Goal: Task Accomplishment & Management: Manage account settings

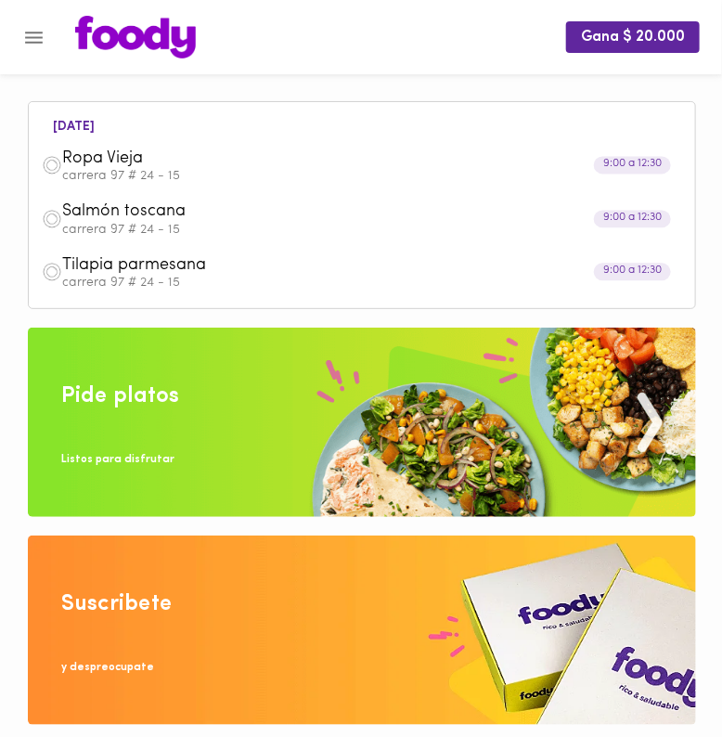
click at [217, 276] on span "Tilapia parmesana" at bounding box center [339, 265] width 555 height 21
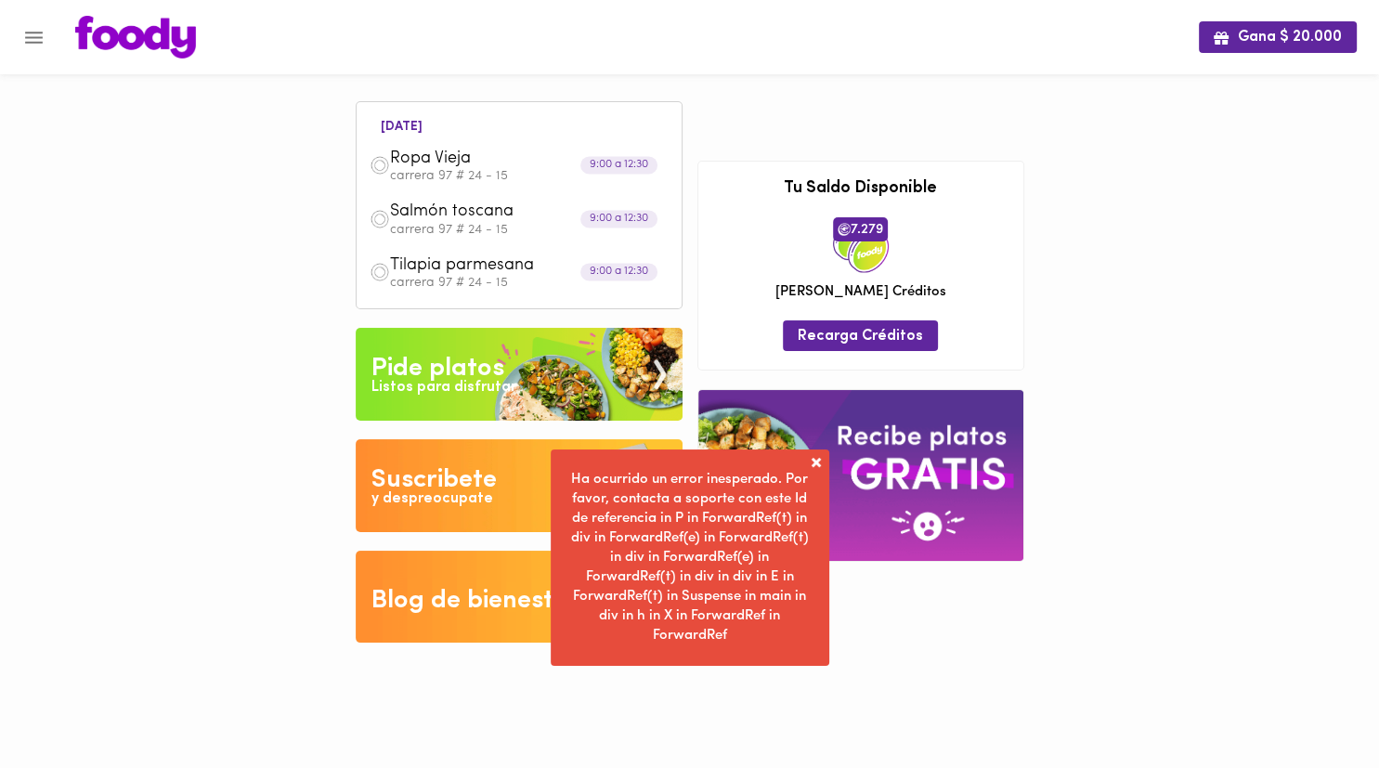
click at [722, 469] on img at bounding box center [860, 475] width 325 height 170
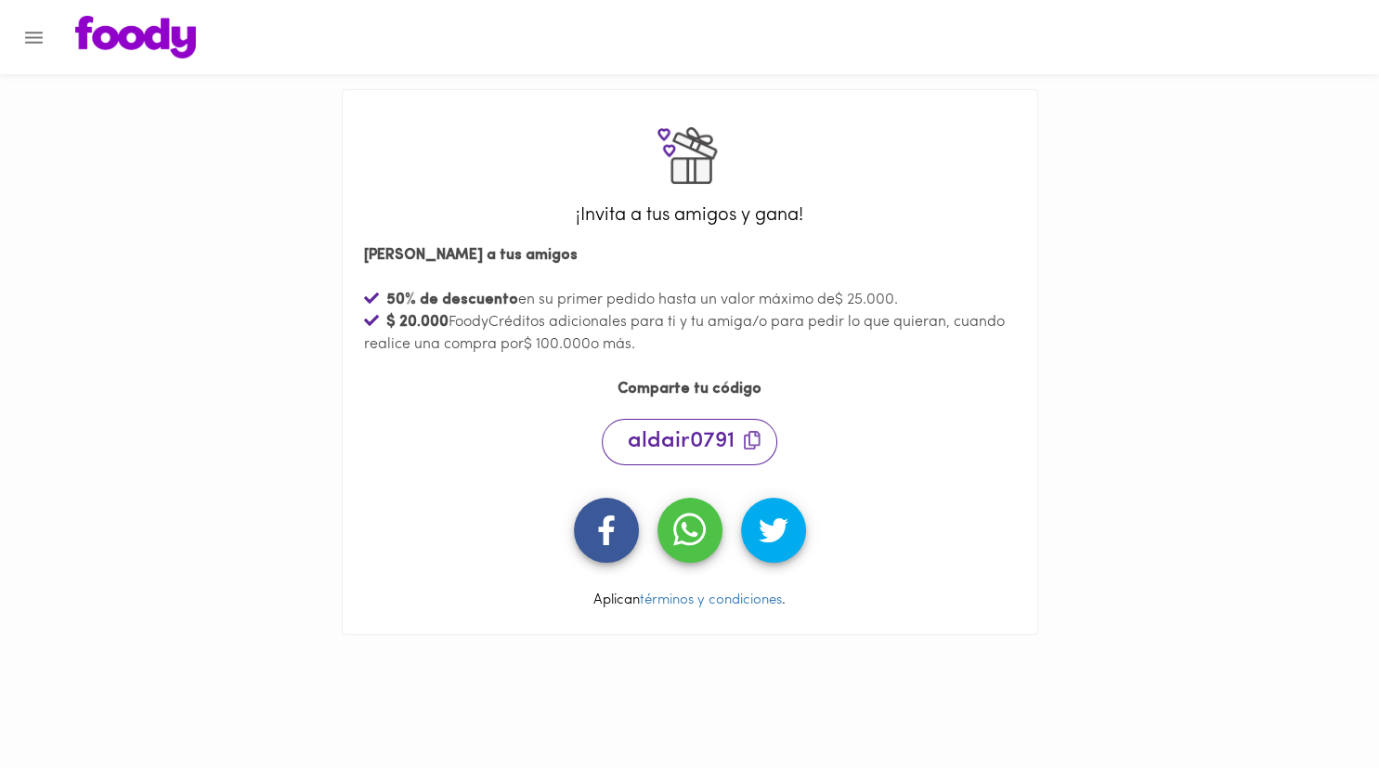
click at [150, 36] on img at bounding box center [135, 37] width 121 height 43
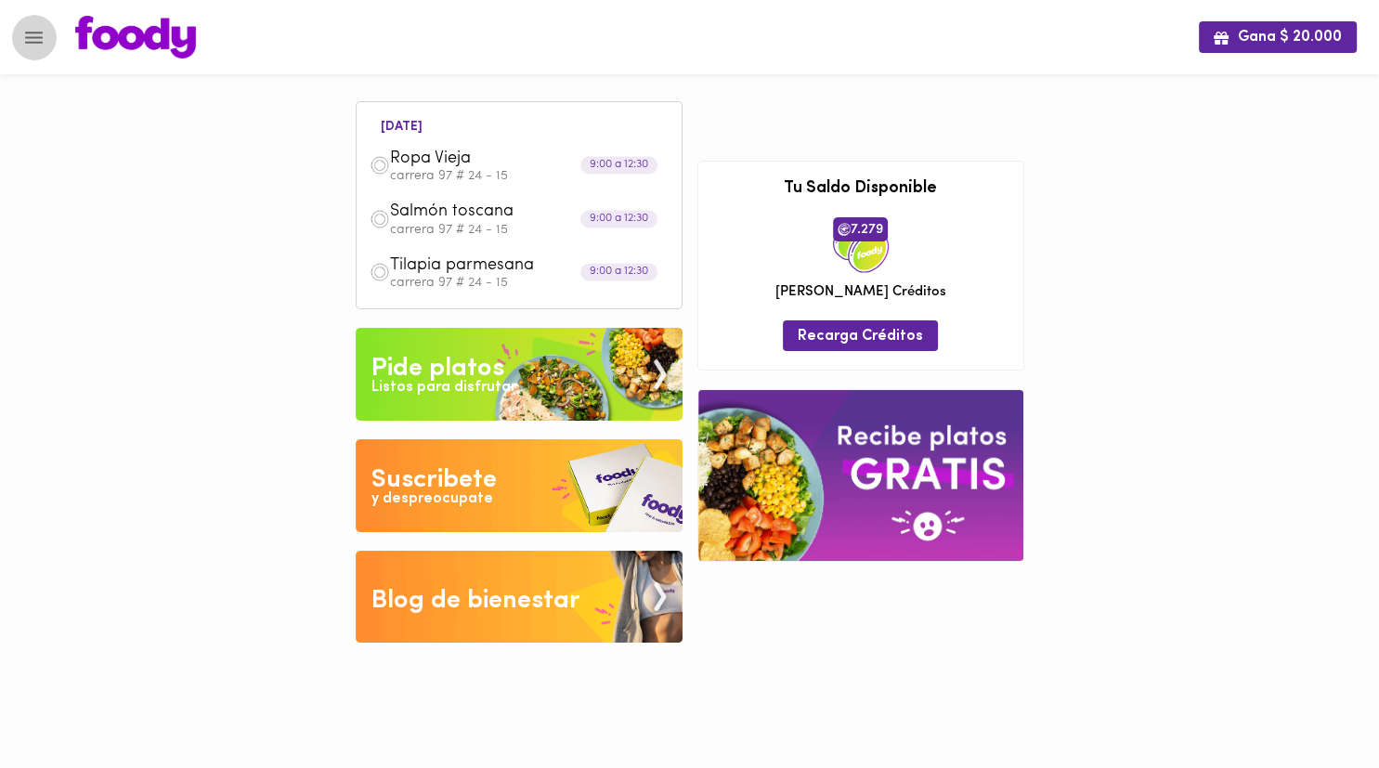
click at [46, 31] on icon "Menu" at bounding box center [33, 37] width 23 height 23
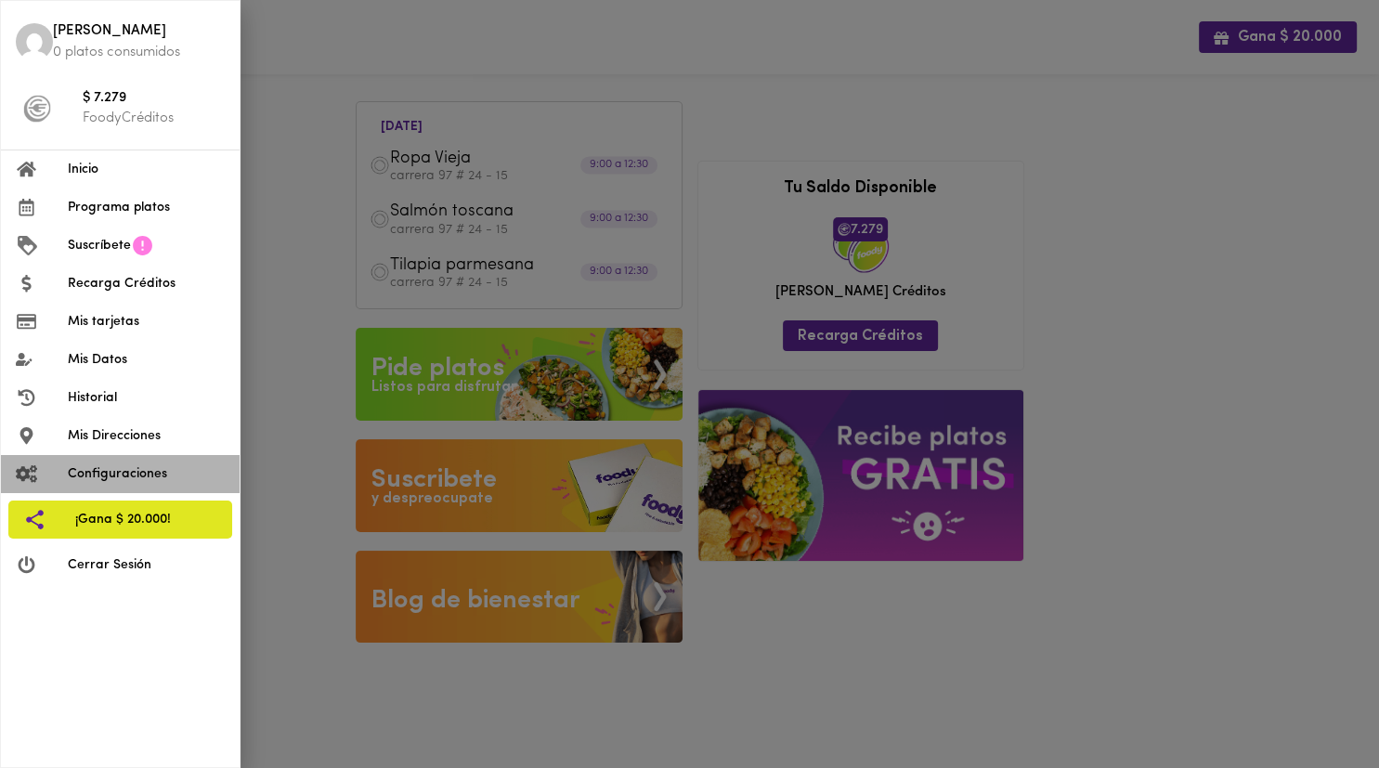
click at [113, 462] on li "Configuraciones" at bounding box center [120, 474] width 239 height 38
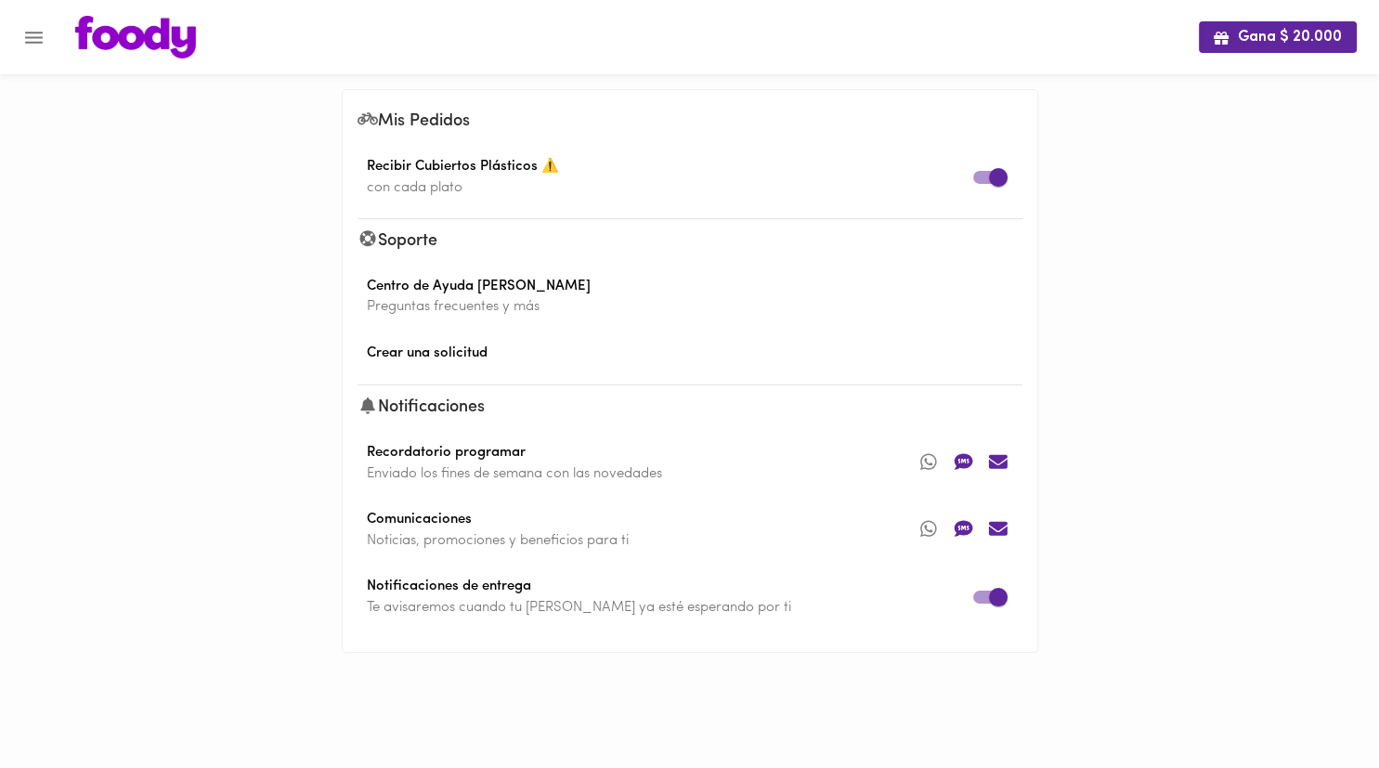
click at [462, 284] on span "Centro de Ayuda [PERSON_NAME]" at bounding box center [690, 287] width 665 height 21
click at [469, 353] on span "Crear una solicitud" at bounding box center [690, 354] width 665 height 21
click at [722, 529] on icon at bounding box center [928, 528] width 35 height 28
click at [39, 41] on icon "Menu" at bounding box center [34, 38] width 18 height 12
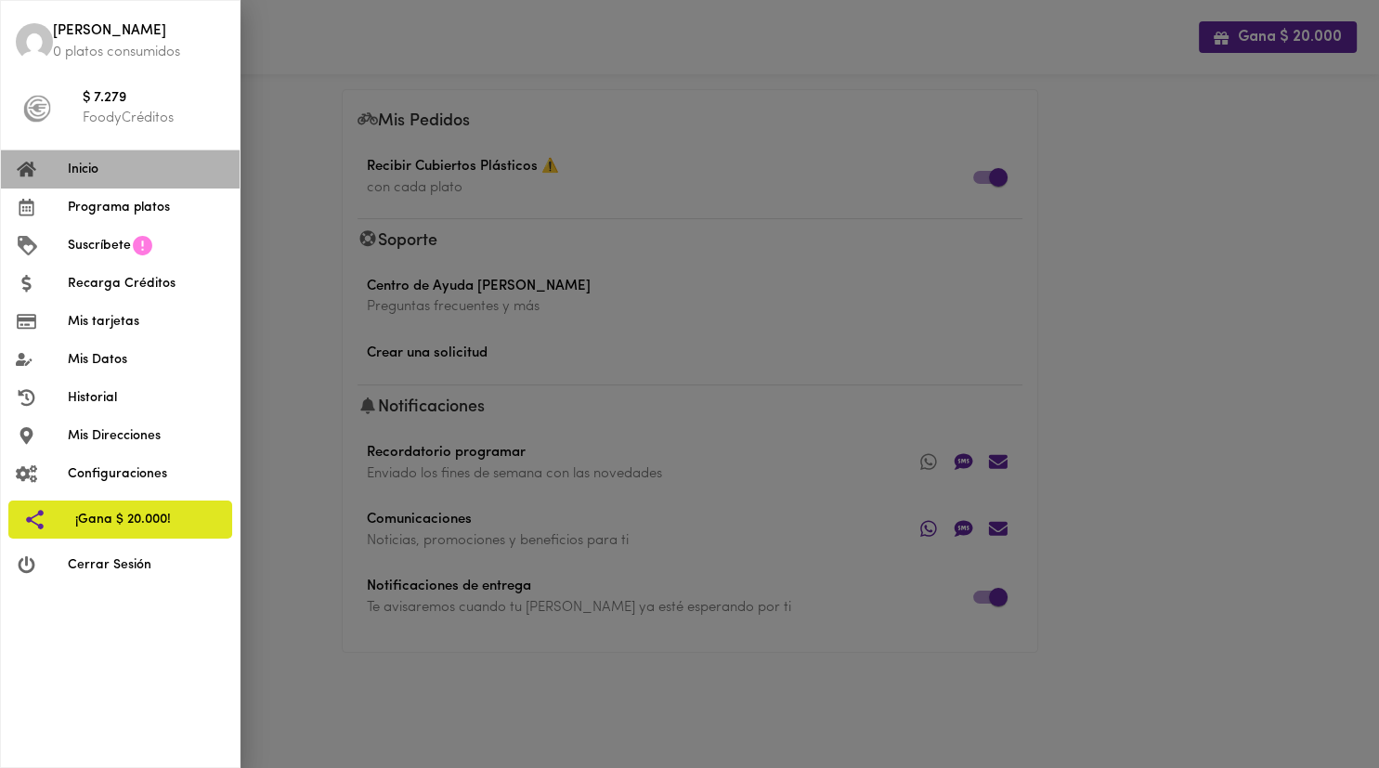
click at [99, 163] on span "Inicio" at bounding box center [146, 170] width 157 height 20
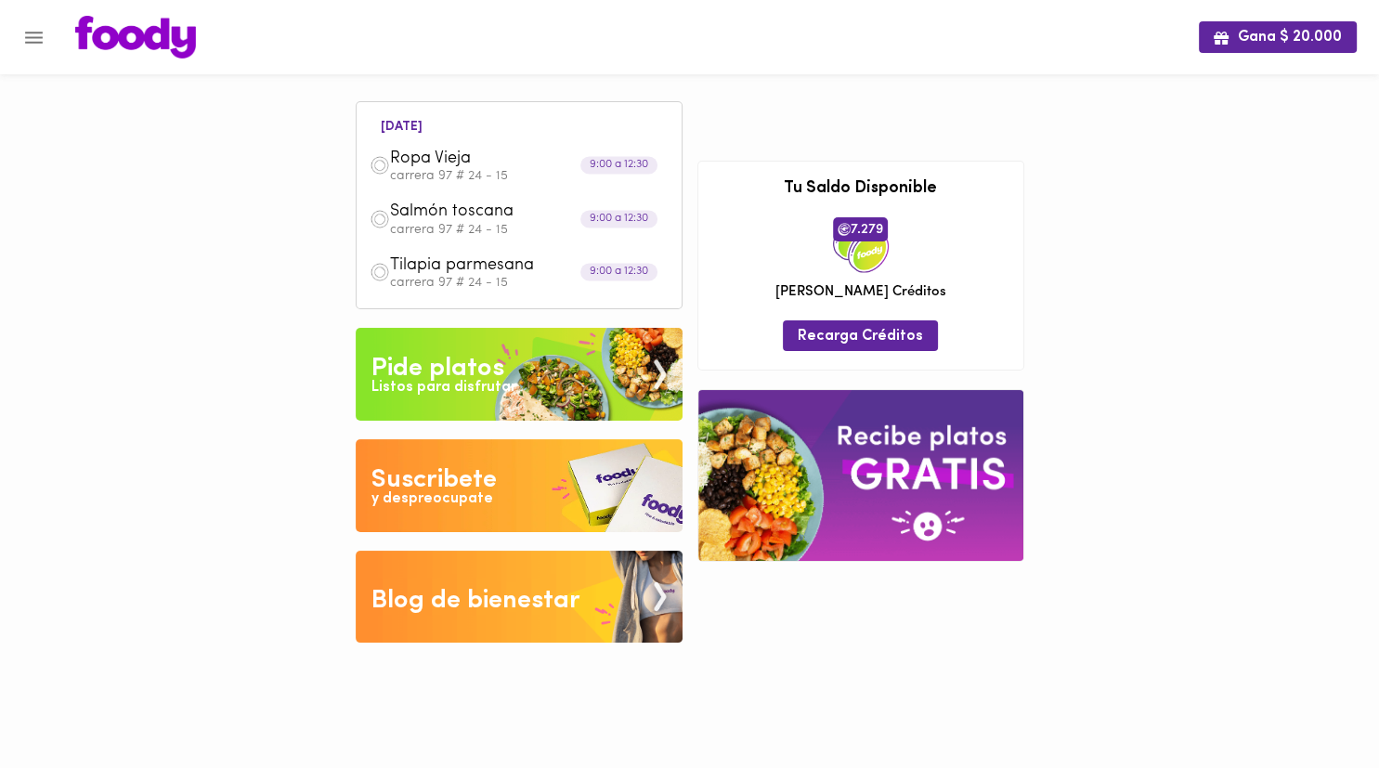
click at [448, 221] on span "Salmón toscana" at bounding box center [497, 212] width 214 height 21
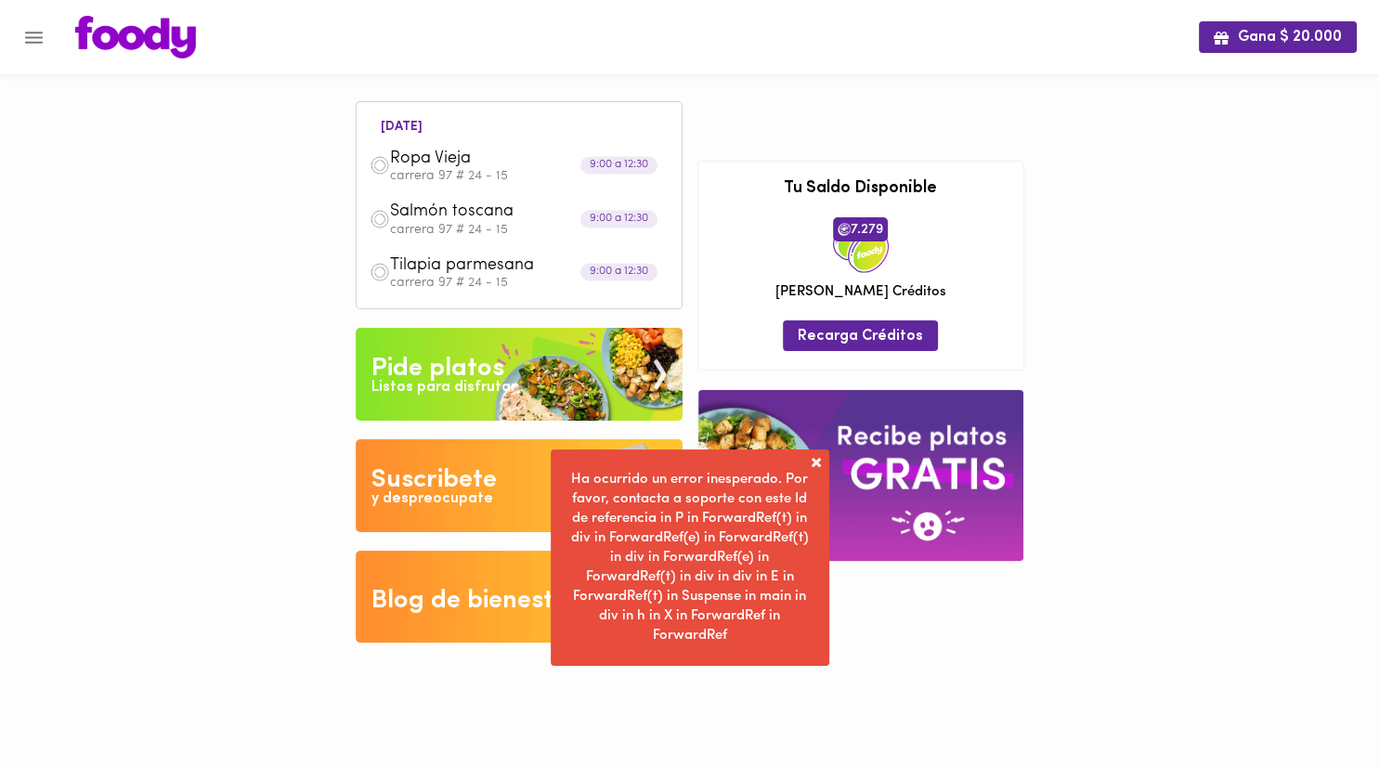
click at [414, 269] on span "Tilapia parmesana" at bounding box center [497, 265] width 214 height 21
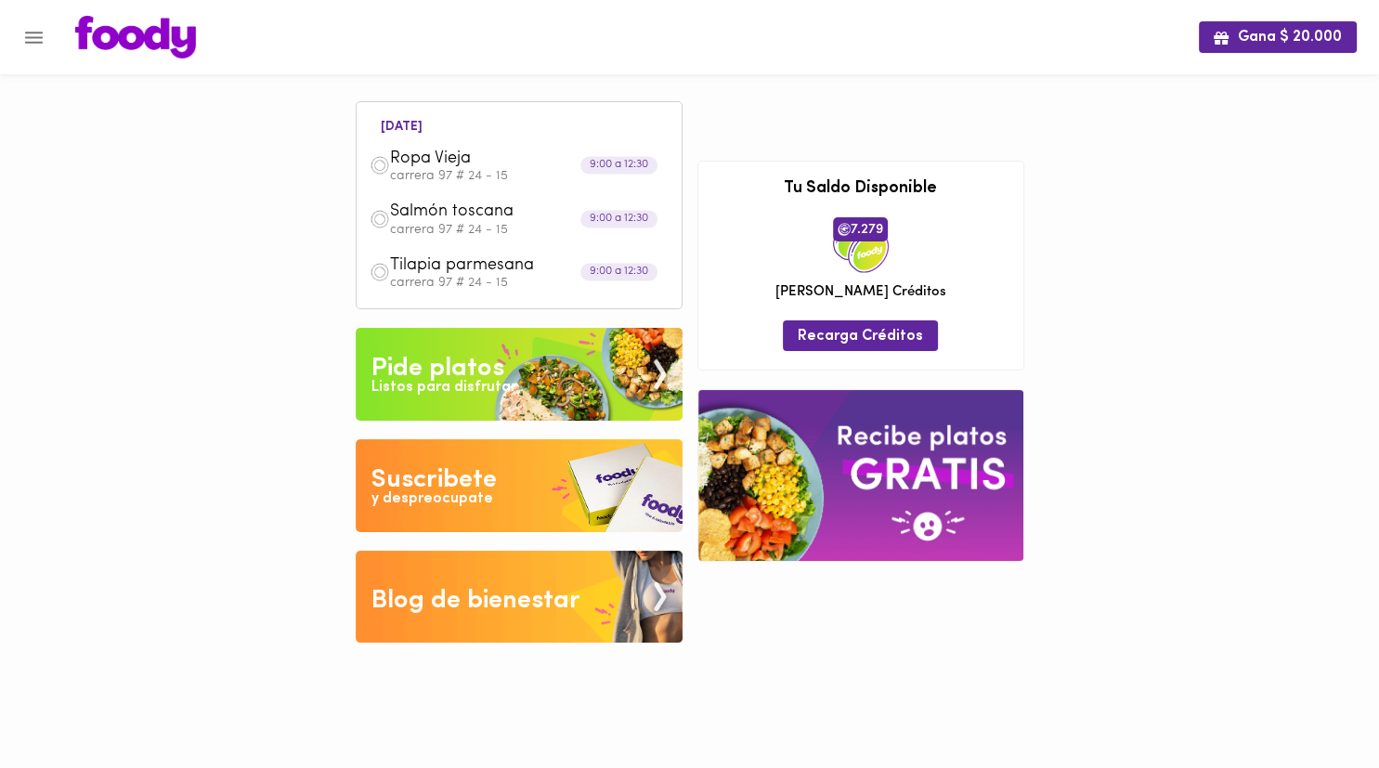
click at [53, 32] on button "Menu" at bounding box center [34, 38] width 46 height 46
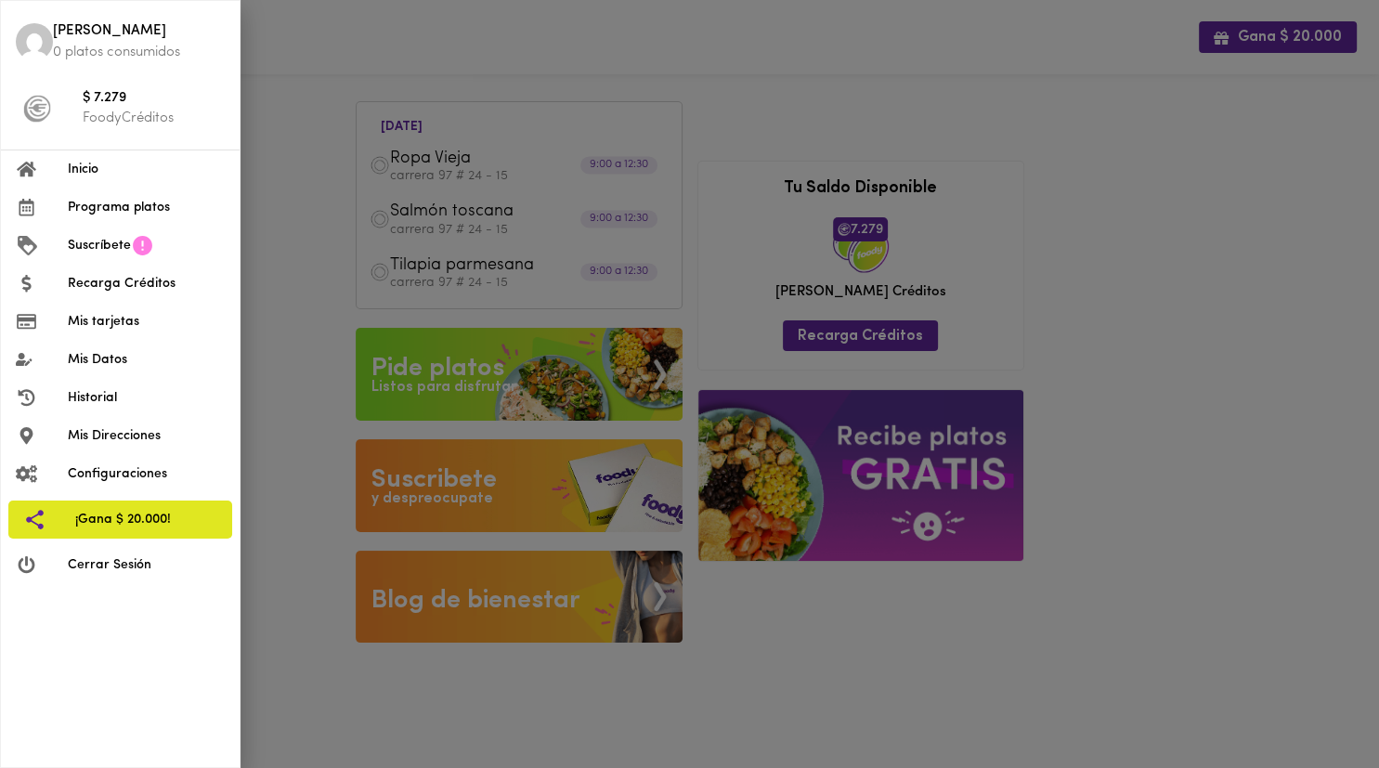
click at [108, 44] on p "0 platos consumidos" at bounding box center [139, 53] width 172 height 20
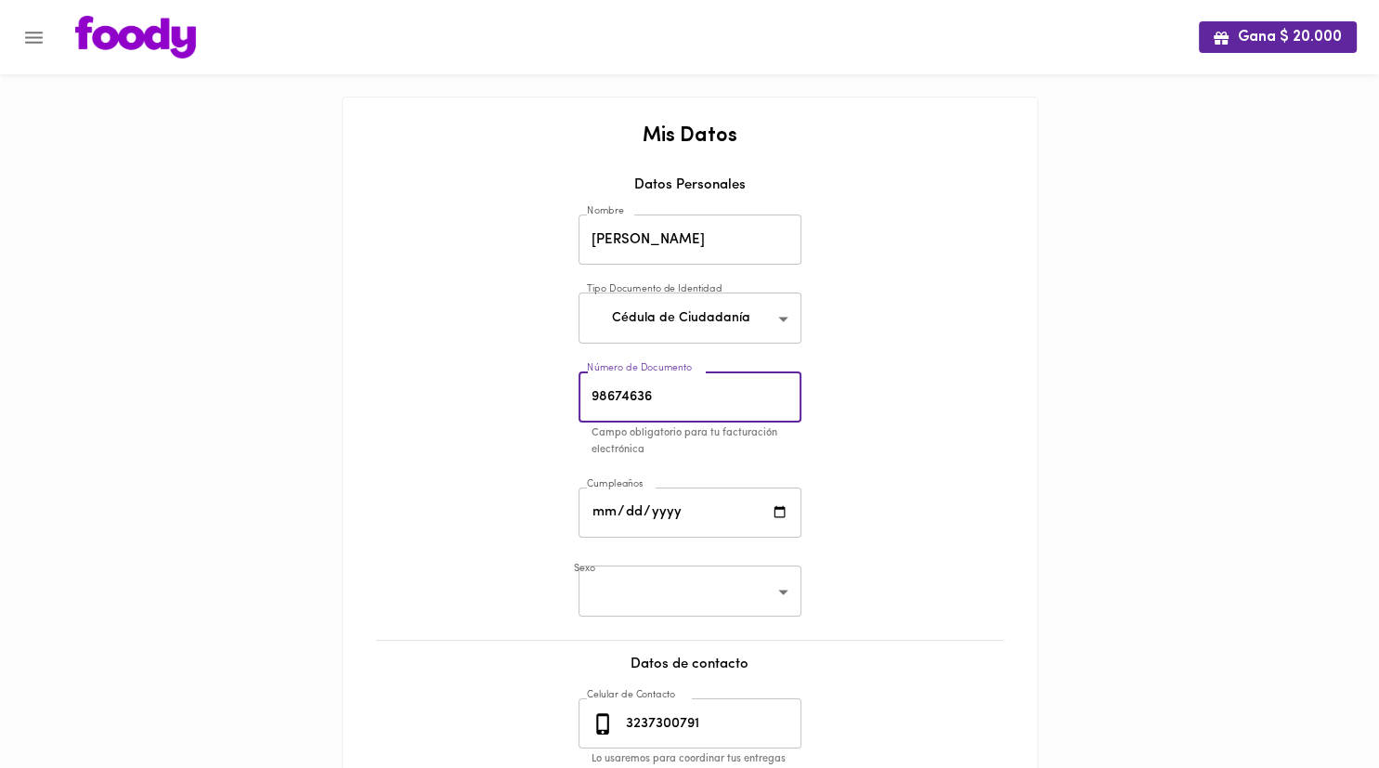
click at [682, 387] on input "98674636" at bounding box center [690, 396] width 223 height 51
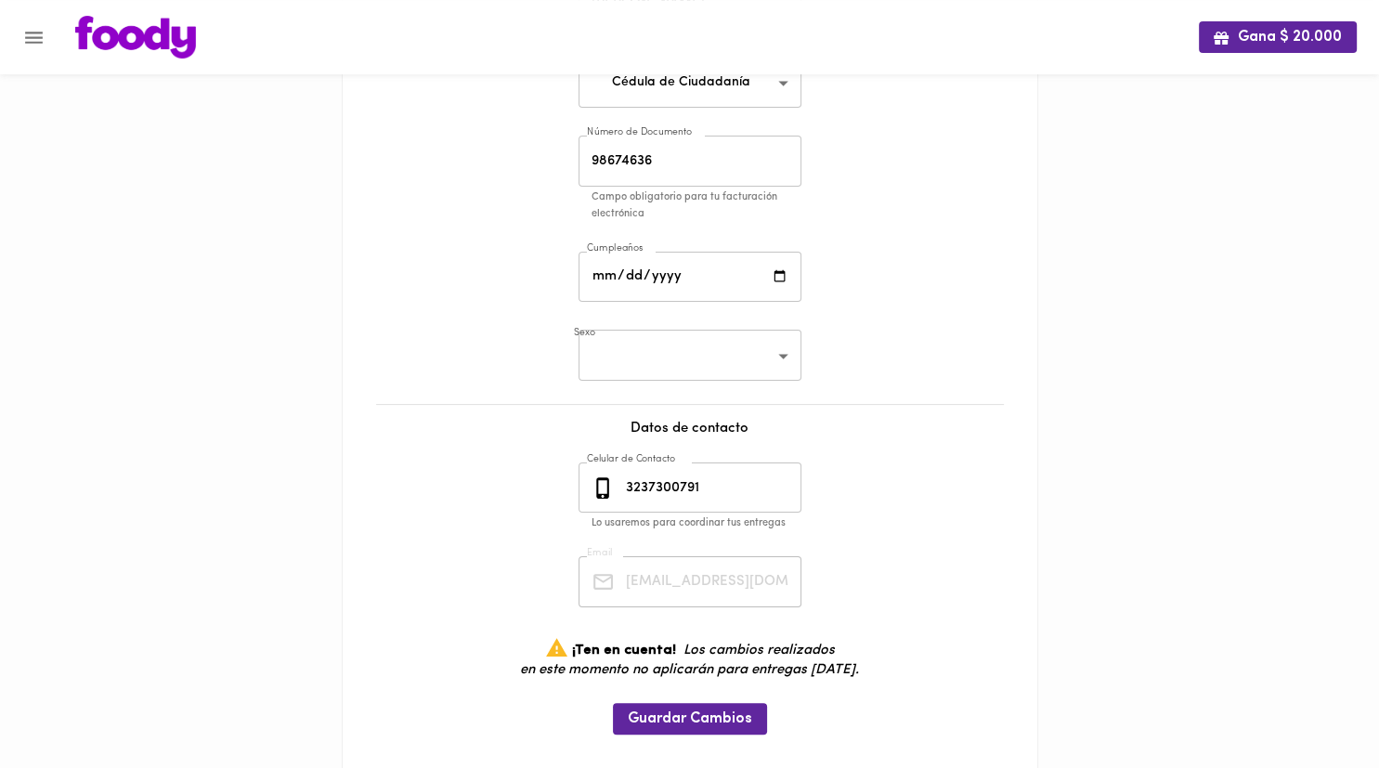
scroll to position [282, 0]
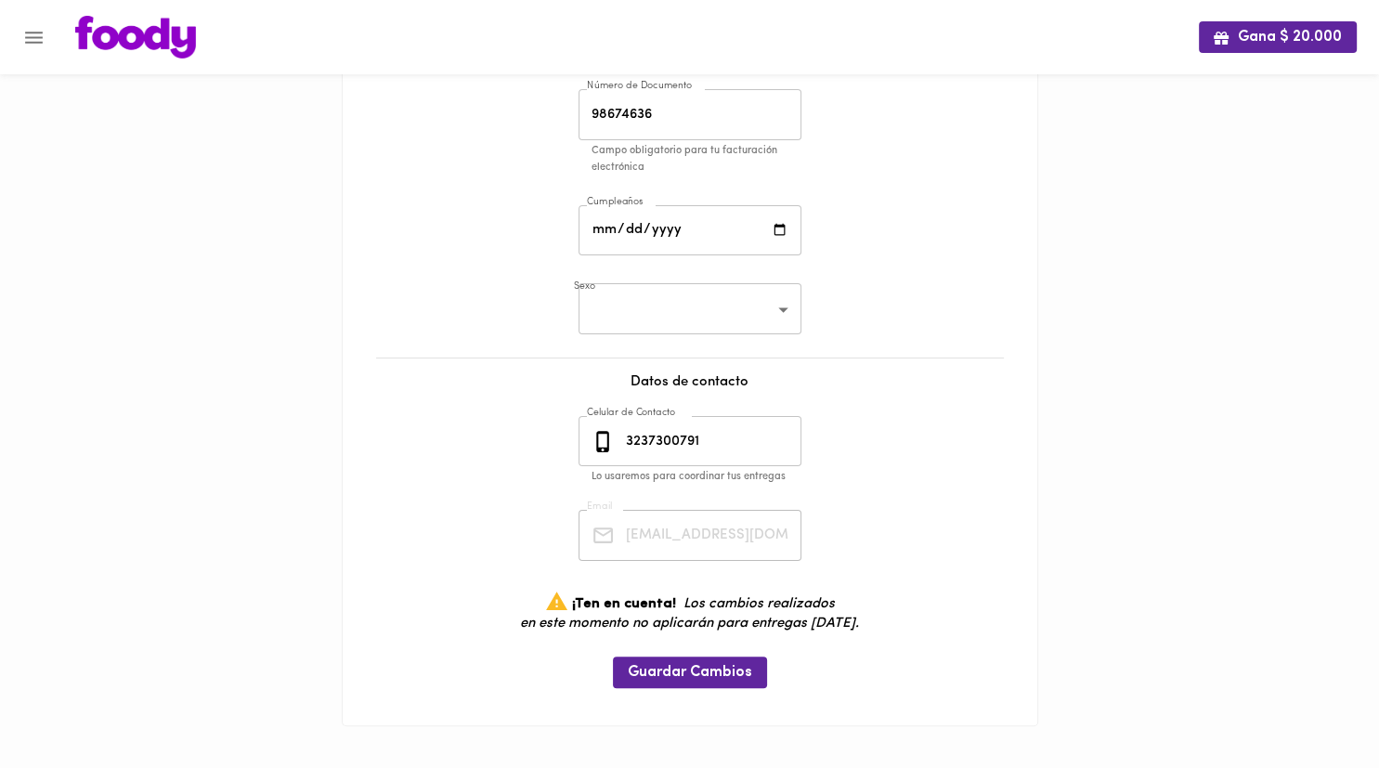
click at [666, 462] on input "3237300791" at bounding box center [711, 441] width 179 height 51
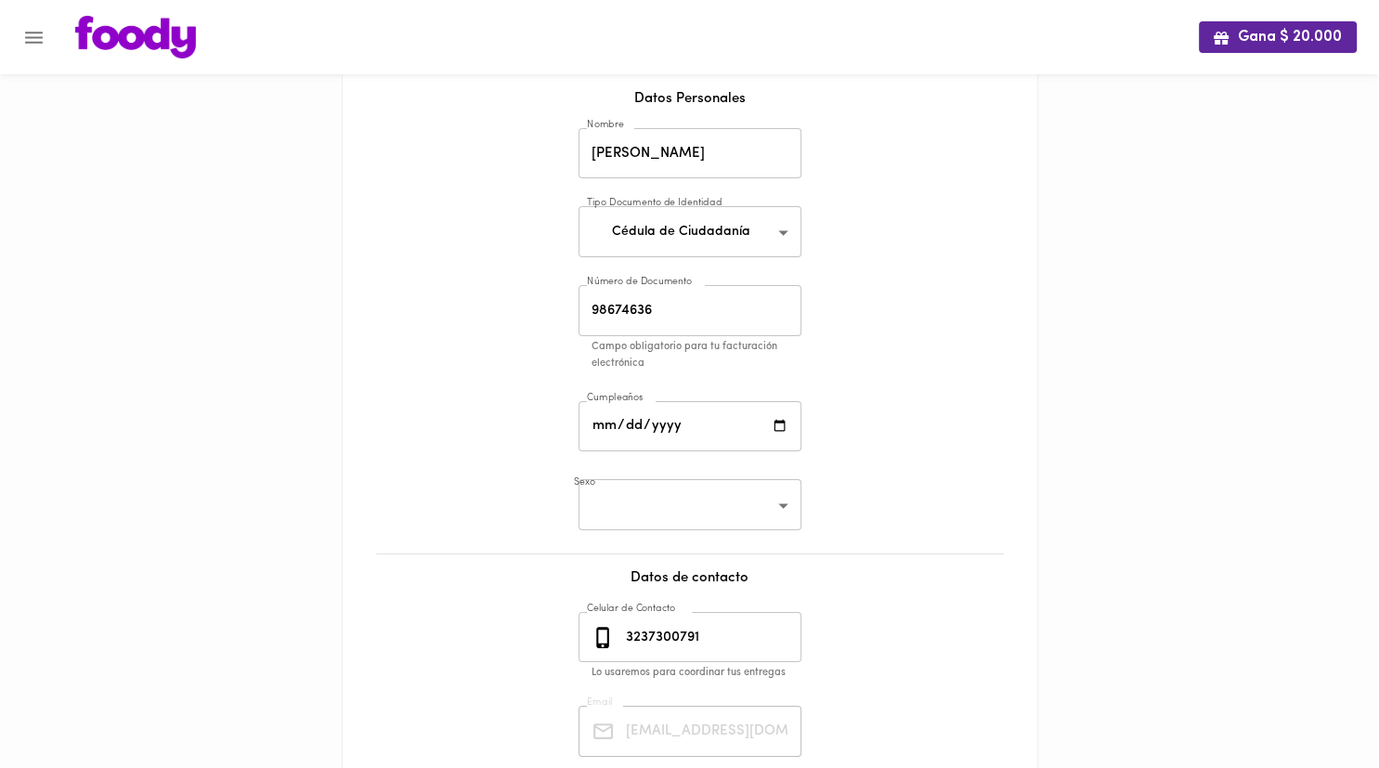
click at [163, 51] on img at bounding box center [135, 37] width 121 height 43
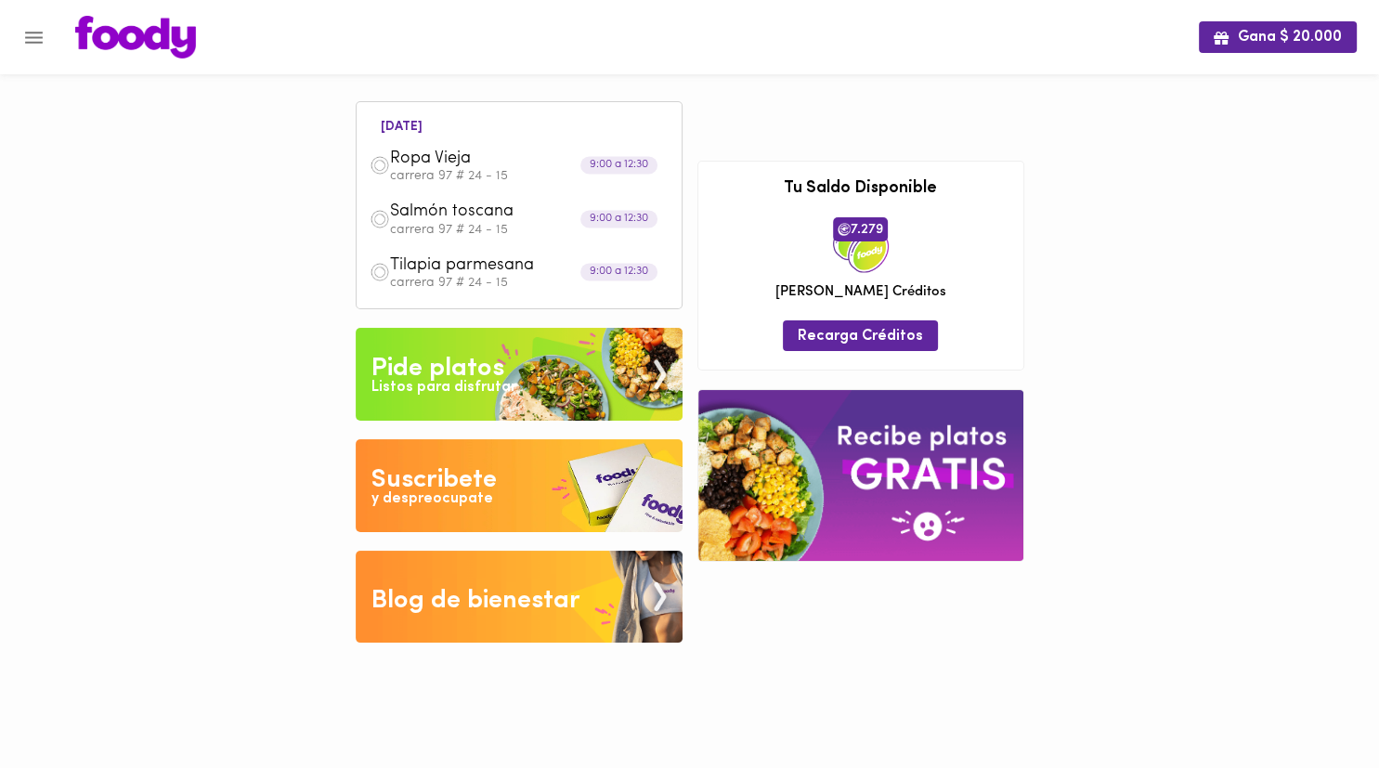
click at [424, 176] on p "carrera 97 # 24 - 15" at bounding box center [529, 176] width 279 height 13
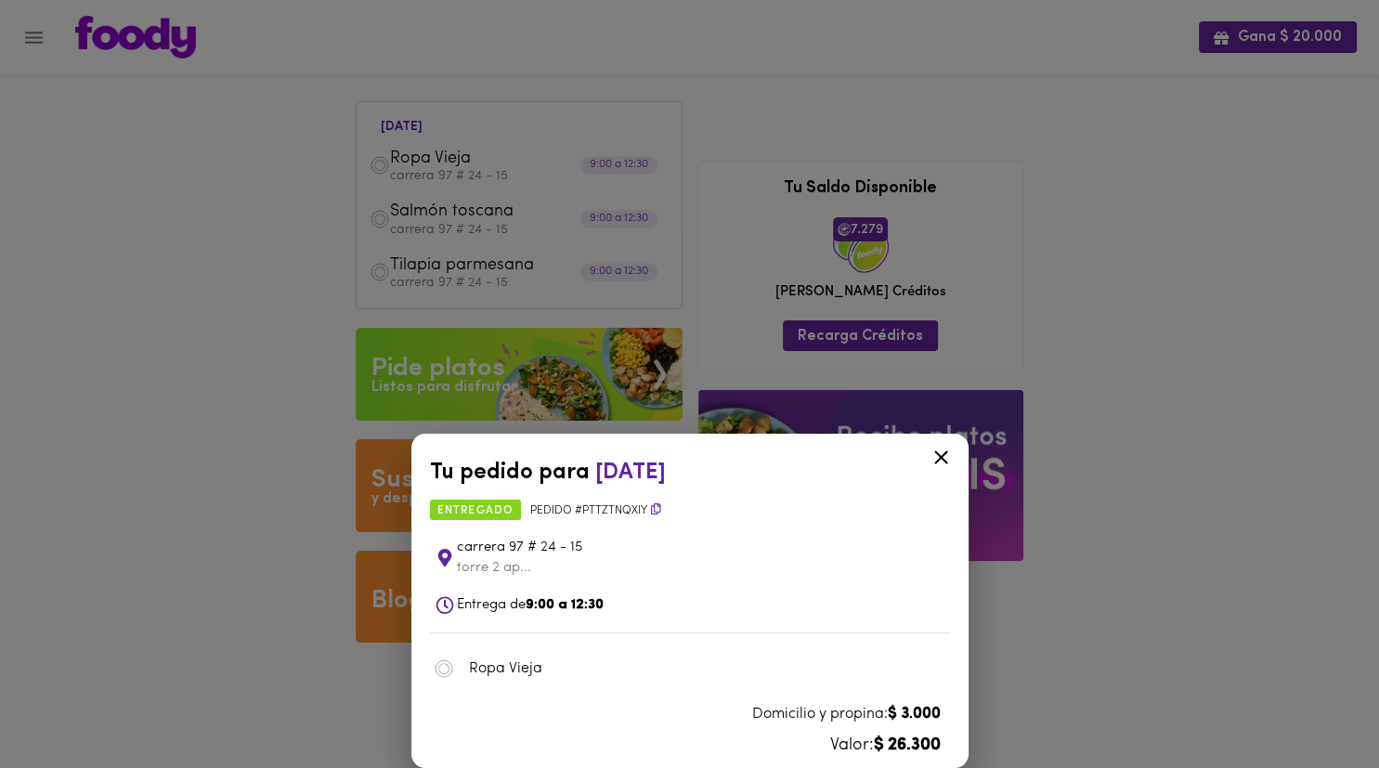
click at [722, 459] on icon at bounding box center [941, 457] width 23 height 23
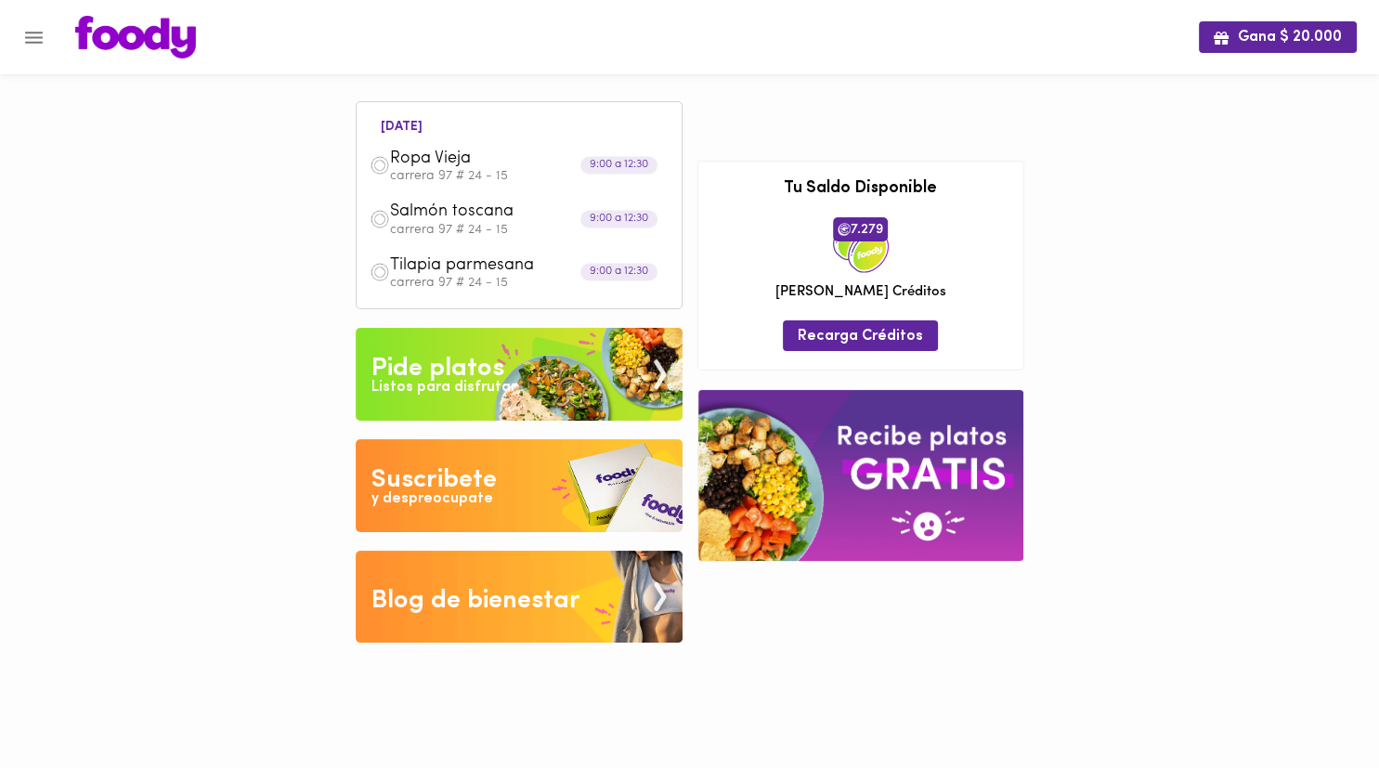
click at [426, 214] on span "Salmón toscana" at bounding box center [497, 212] width 214 height 21
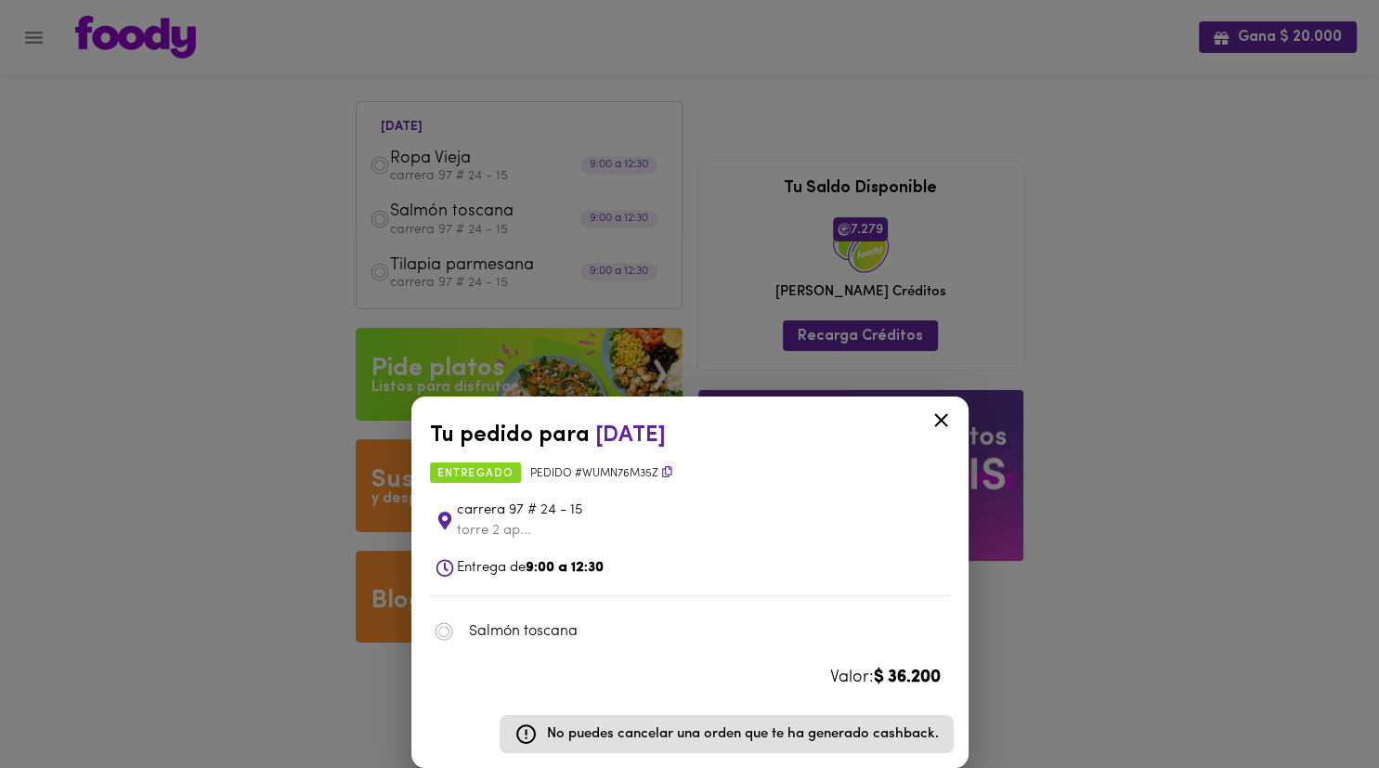
click at [722, 428] on div at bounding box center [941, 423] width 46 height 45
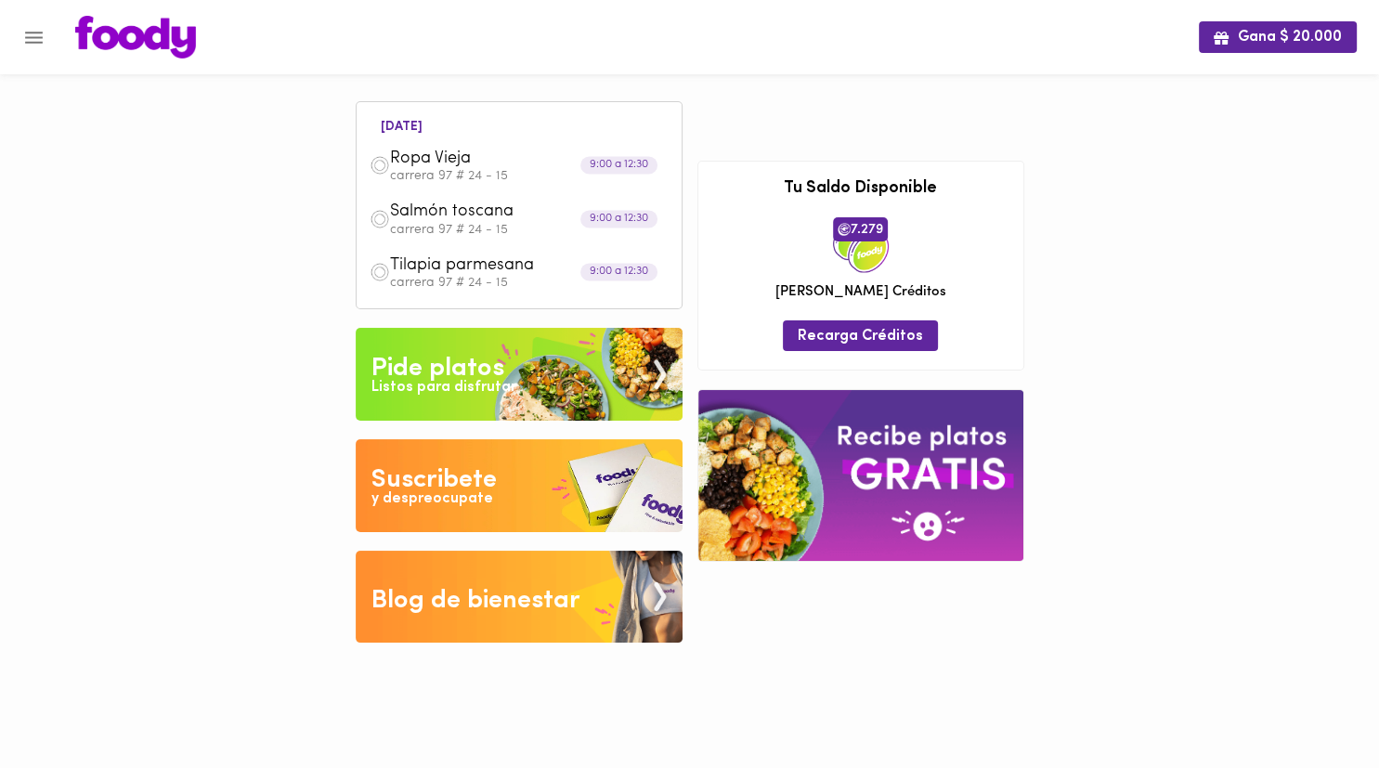
click at [474, 280] on p "carrera 97 # 24 - 15" at bounding box center [529, 283] width 279 height 13
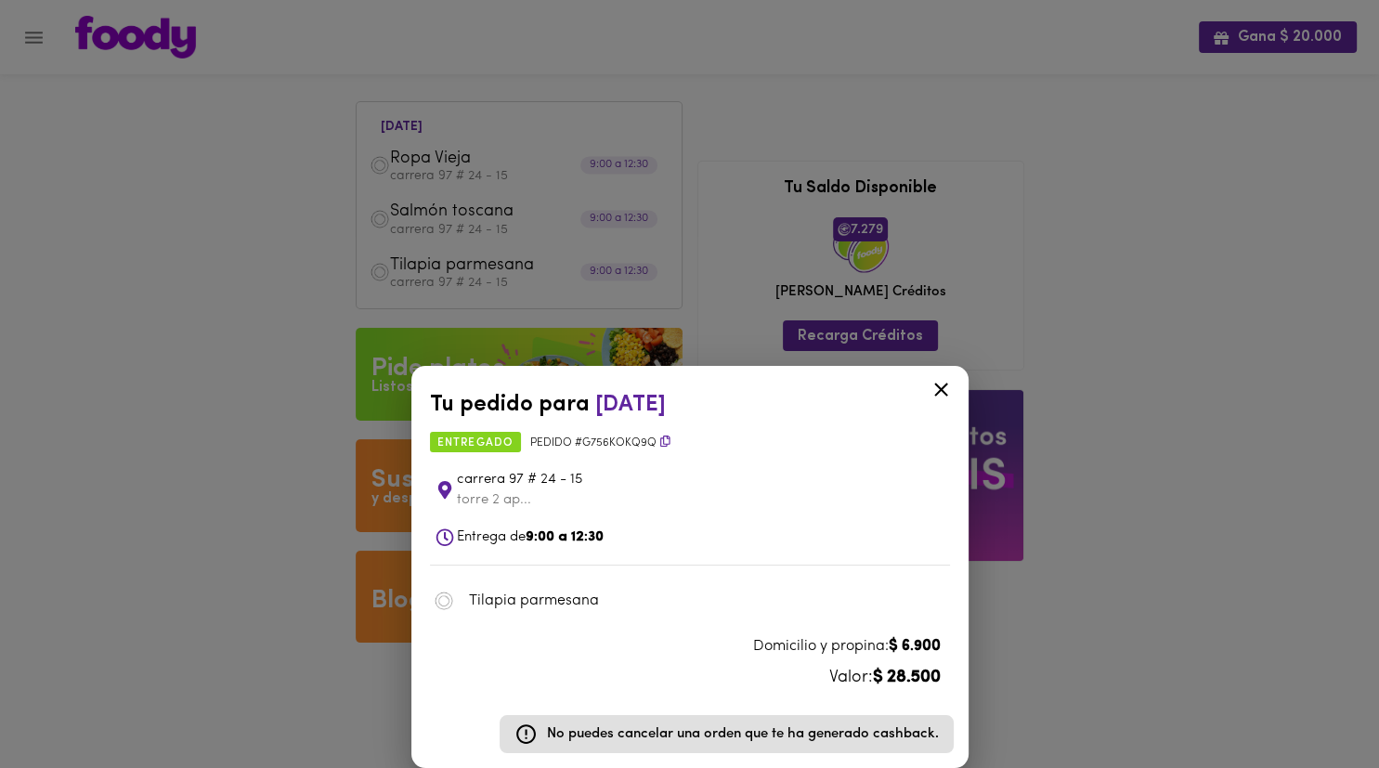
click at [474, 242] on div "Tu pedido para [DATE] entregado Pedido # G756koKQ9q carrera 97 # 24 - 15 torre …" at bounding box center [689, 384] width 1379 height 768
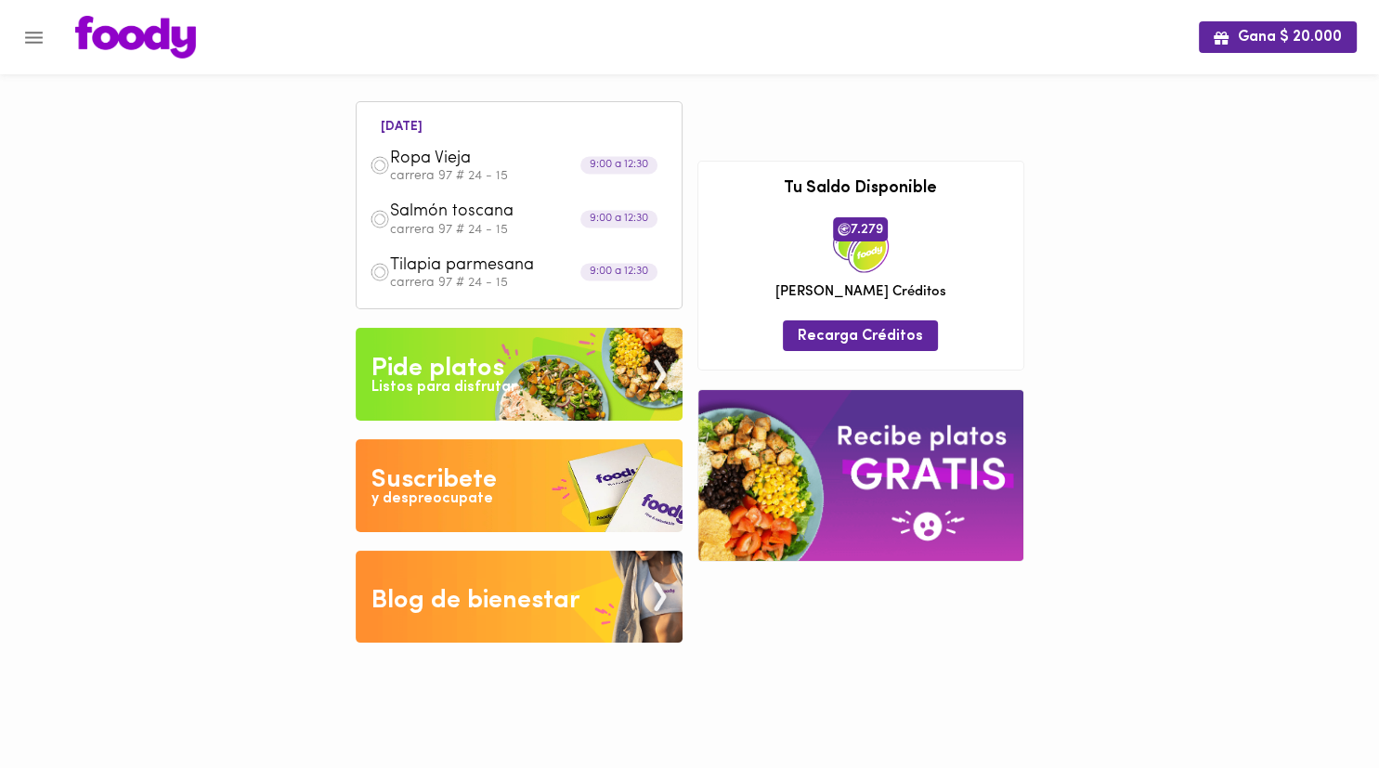
click at [474, 242] on div "Salmón toscana carrera 97 # 24 - 15" at bounding box center [519, 218] width 306 height 53
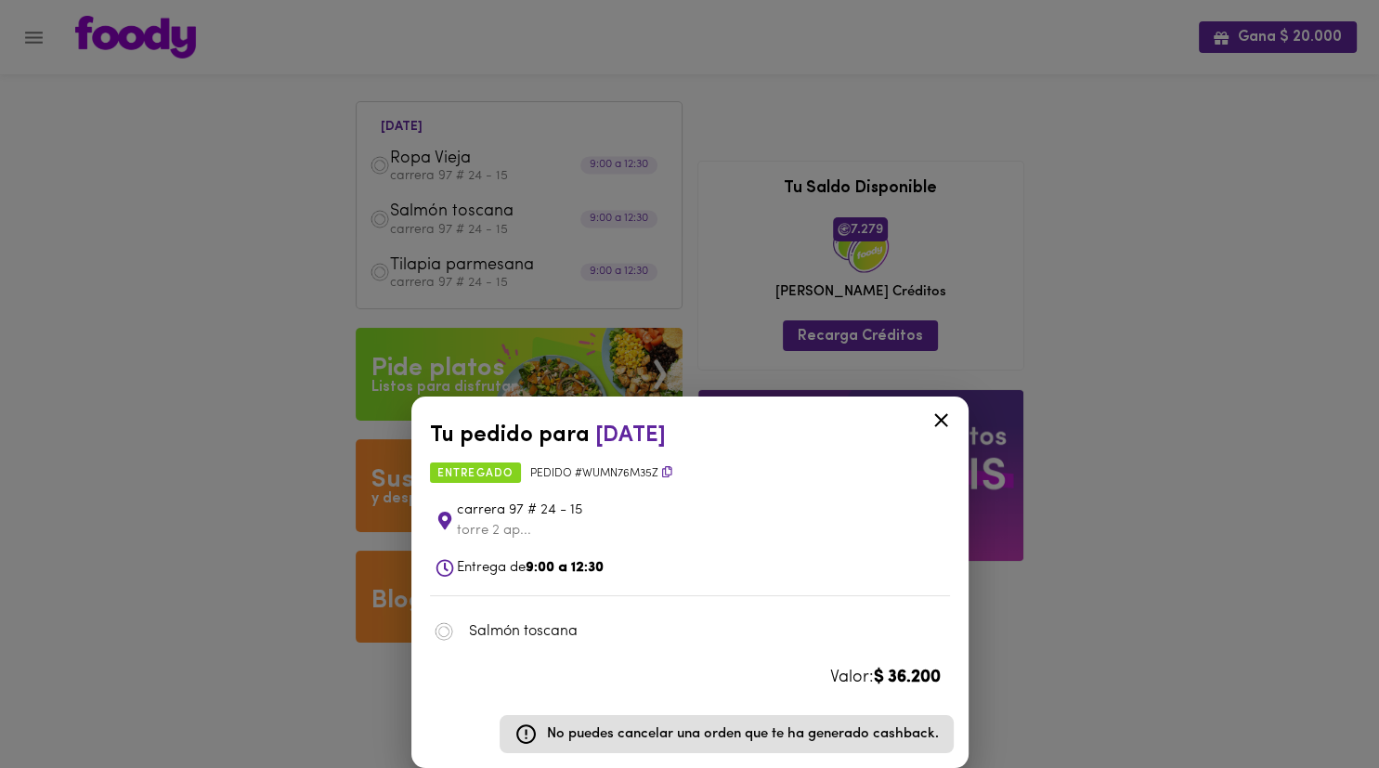
click at [722, 415] on icon at bounding box center [941, 420] width 23 height 23
